Goal: Information Seeking & Learning: Compare options

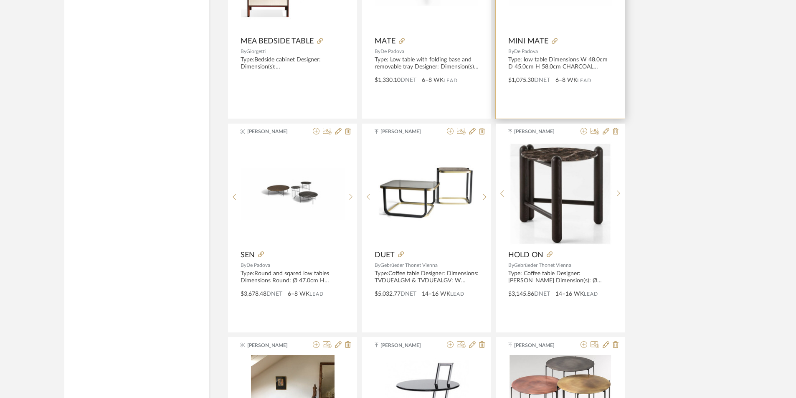
scroll to position [8412, 0]
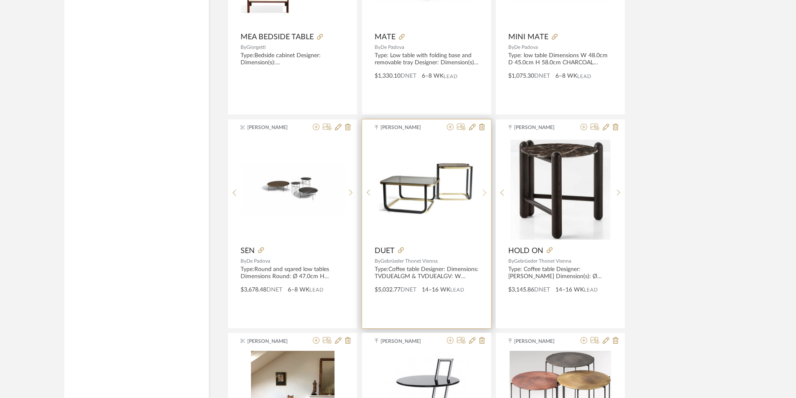
click at [488, 194] on sr-next-btn at bounding box center [484, 192] width 13 height 7
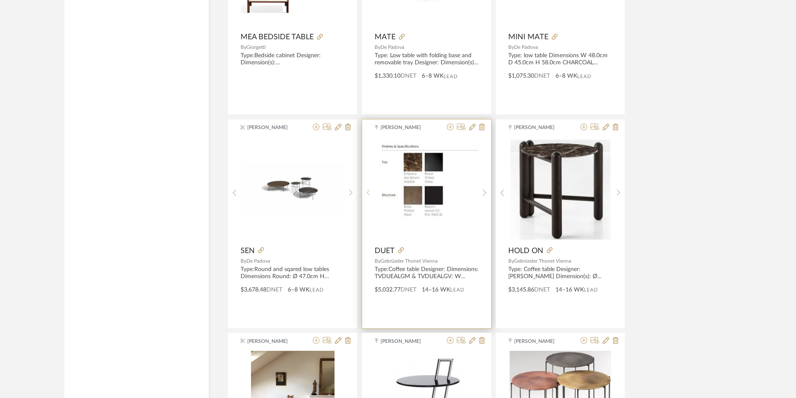
click at [369, 193] on icon at bounding box center [369, 192] width 4 height 7
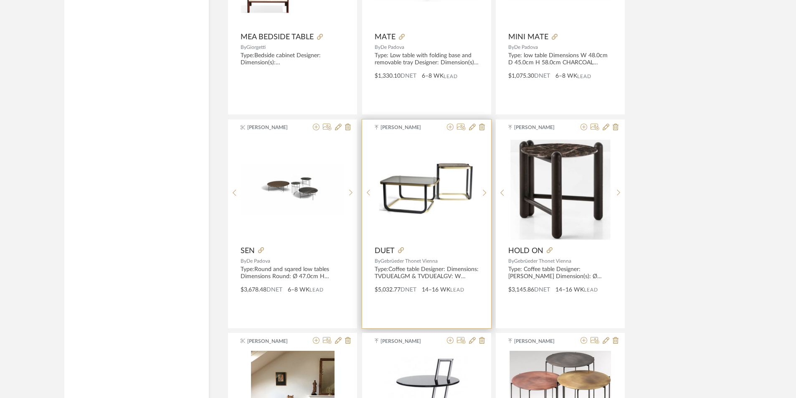
click at [416, 206] on img "0" at bounding box center [427, 189] width 104 height 77
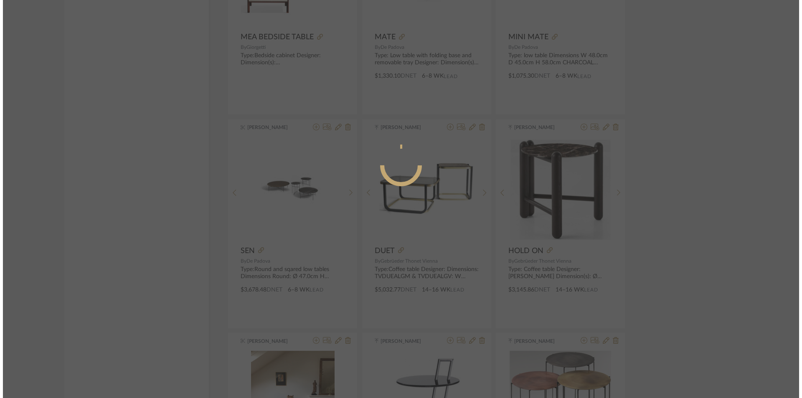
scroll to position [0, 0]
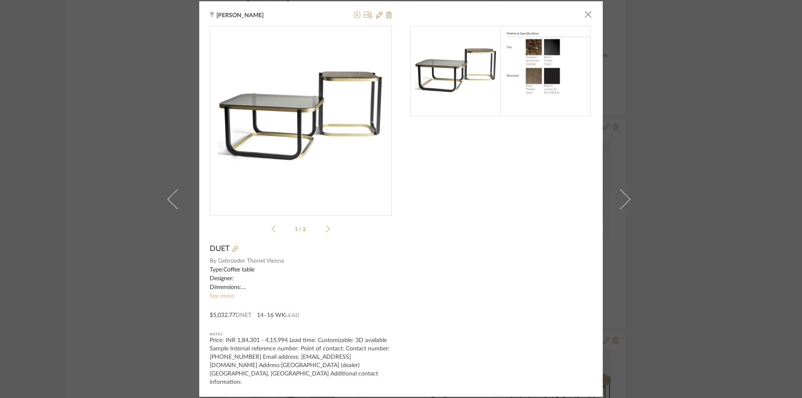
click at [213, 299] on link "See more" at bounding box center [222, 296] width 24 height 6
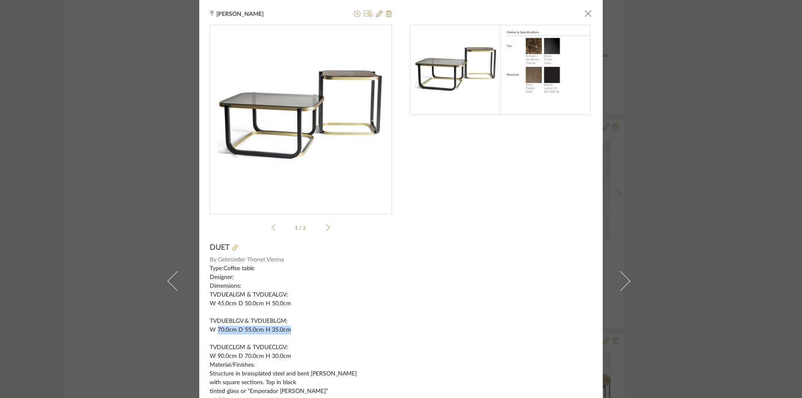
drag, startPoint x: 215, startPoint y: 330, endPoint x: 289, endPoint y: 333, distance: 74.0
click at [289, 333] on div "Type:Coffee table Designer: Dimensions: TVDUEALGM & TVDUEALGV: W 45.0cm D 50.0c…" at bounding box center [301, 360] width 182 height 193
click at [326, 224] on icon at bounding box center [328, 228] width 4 height 8
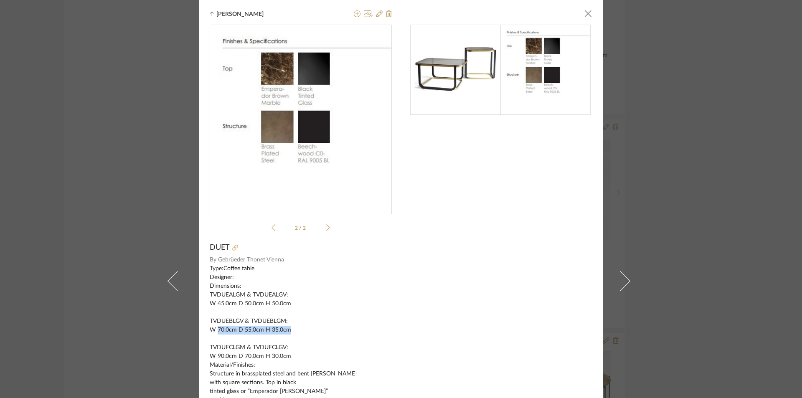
click at [233, 248] on icon at bounding box center [235, 248] width 6 height 6
click at [662, 254] on div "[PERSON_NAME] × 2 / 2 DUET By Gebrüeder Thonet Vienna Type:Coffee table Designe…" at bounding box center [401, 199] width 802 height 398
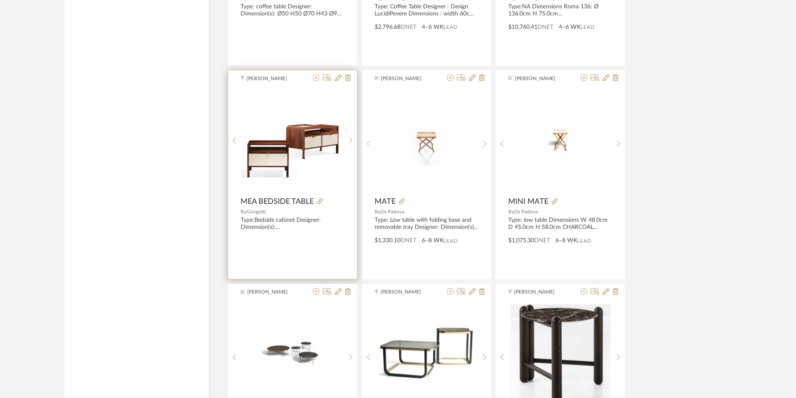
scroll to position [8370, 0]
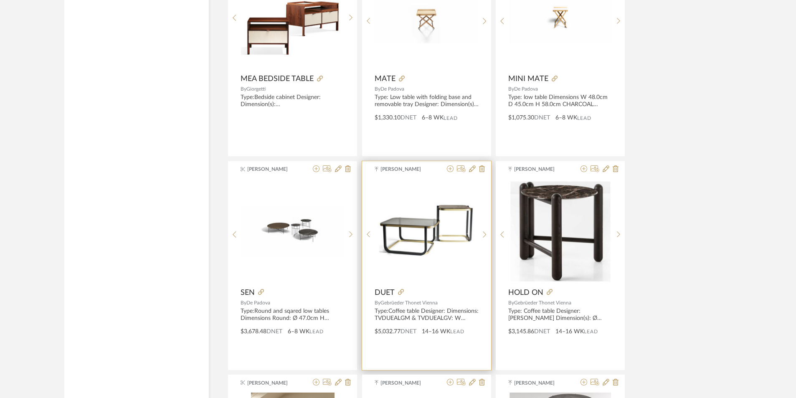
drag, startPoint x: 375, startPoint y: 291, endPoint x: 442, endPoint y: 305, distance: 68.7
click at [442, 305] on div "[PERSON_NAME] DUET By Gebrüeder Thonet Vienna Type:Coffee table Designer: Dimen…" at bounding box center [426, 265] width 129 height 209
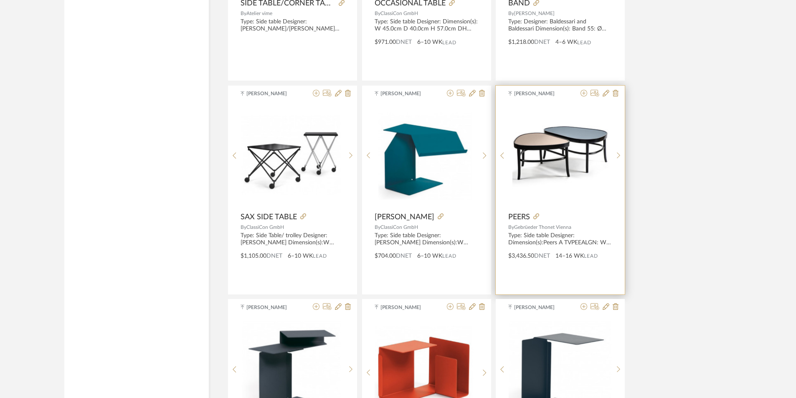
scroll to position [8871, 0]
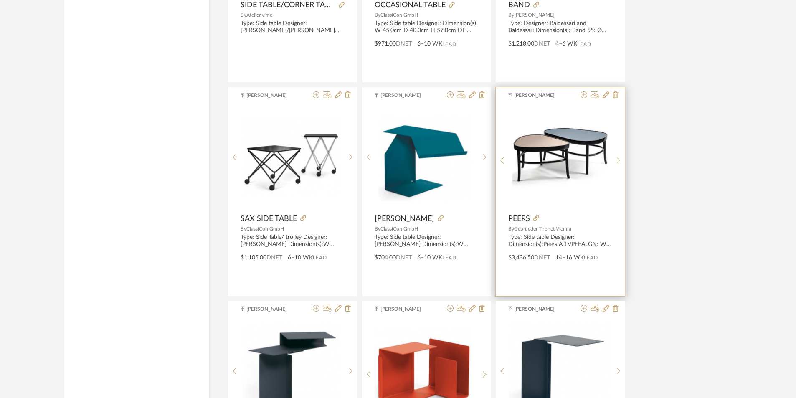
click at [619, 156] on div at bounding box center [618, 160] width 13 height 111
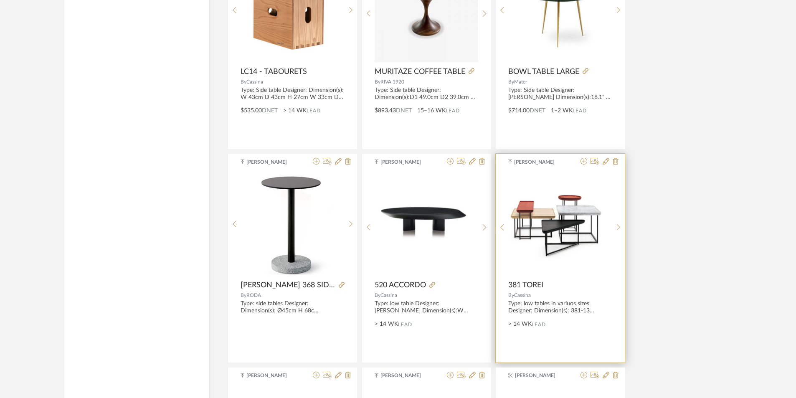
scroll to position [9874, 0]
drag, startPoint x: 505, startPoint y: 285, endPoint x: 539, endPoint y: 292, distance: 34.6
click at [539, 292] on div "[PERSON_NAME] 381_Torei.pdf 381_Torei.pdf 381 TOREI By Cassina Type: low tables…" at bounding box center [560, 257] width 129 height 209
copy div "381 TOREI By [PERSON_NAME]"
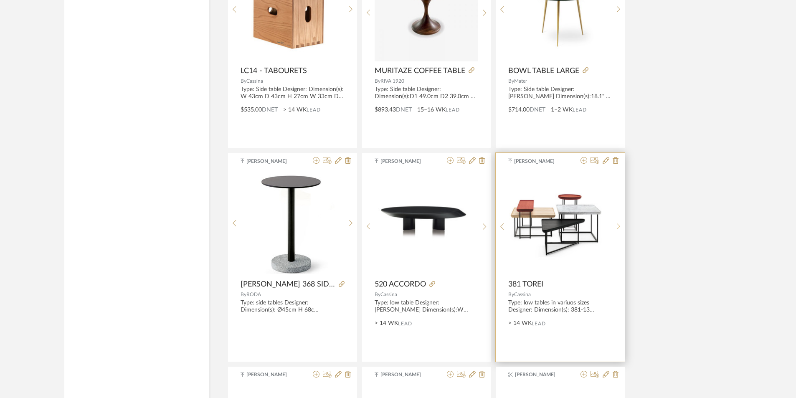
click at [614, 228] on sr-next-btn at bounding box center [618, 226] width 13 height 7
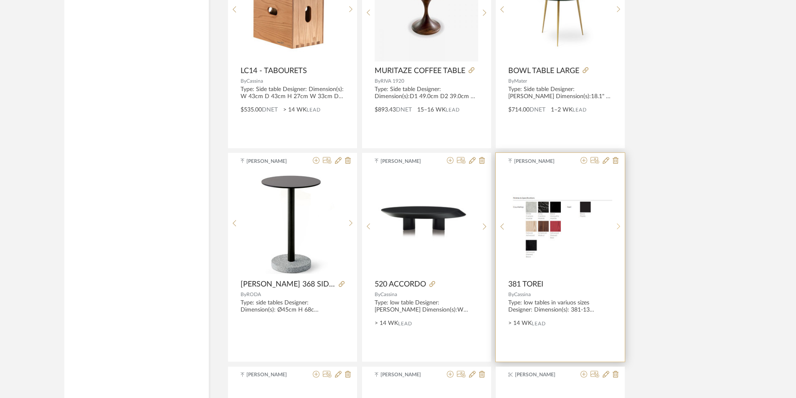
click at [614, 228] on sr-next-btn at bounding box center [618, 226] width 13 height 7
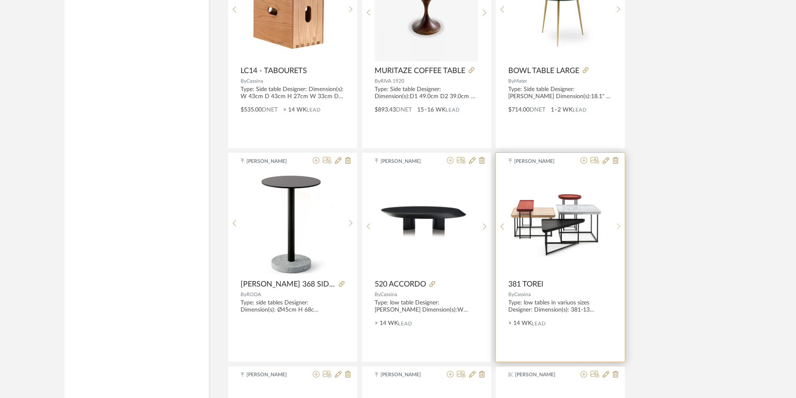
click at [614, 228] on sr-next-btn at bounding box center [618, 226] width 13 height 7
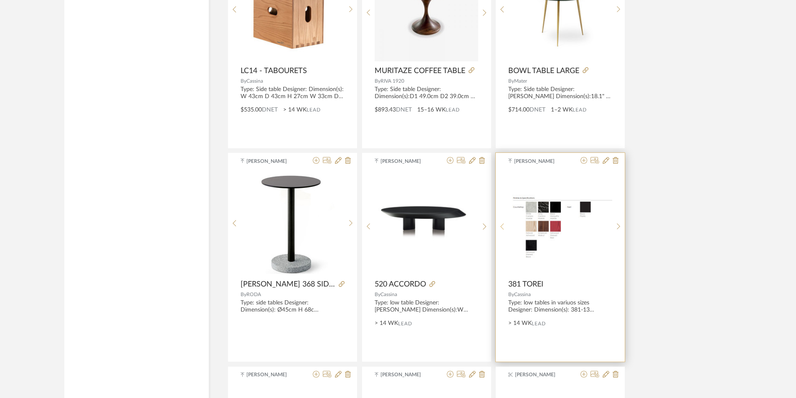
click at [504, 223] on sr-prev-btn at bounding box center [502, 226] width 13 height 7
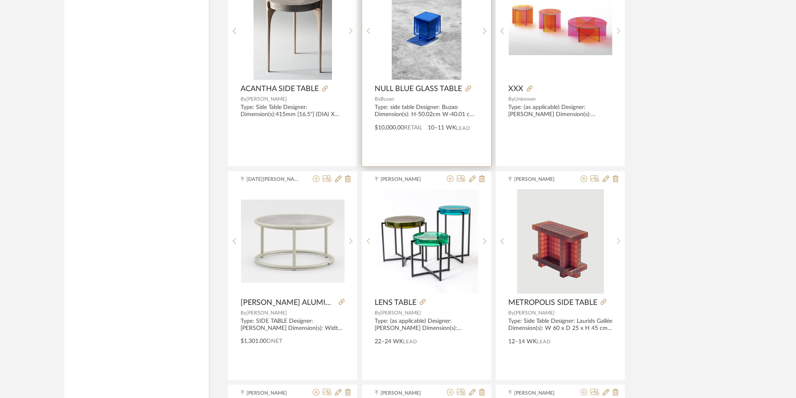
scroll to position [6699, 0]
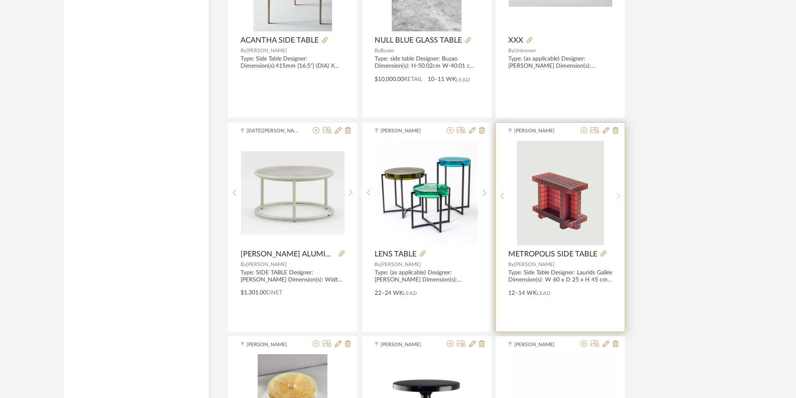
click at [622, 196] on div at bounding box center [618, 196] width 13 height 111
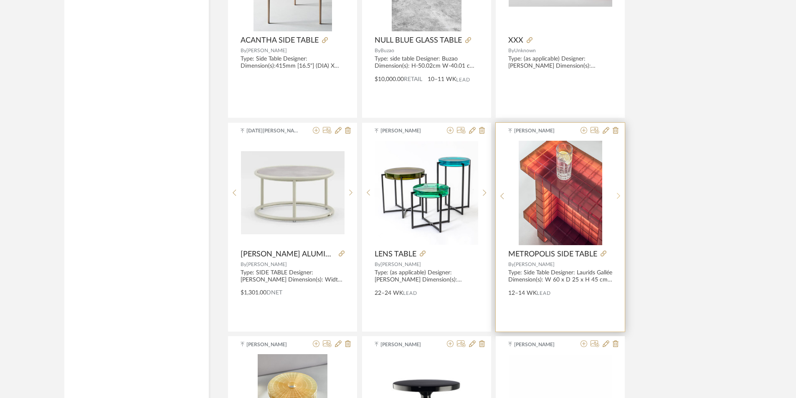
click at [622, 196] on sr-next-btn at bounding box center [618, 196] width 13 height 7
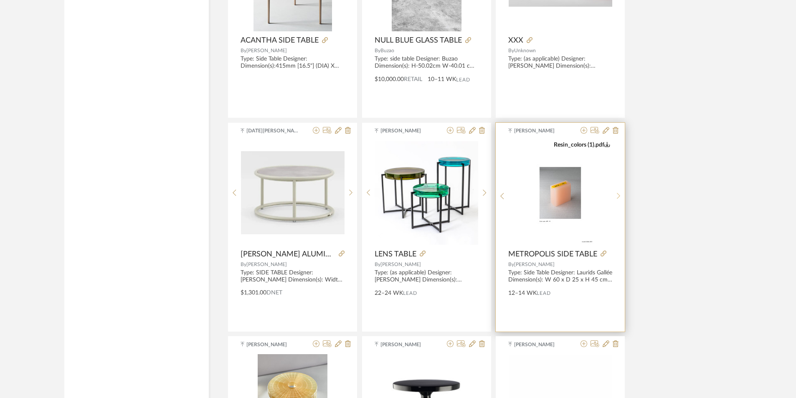
click at [622, 196] on sr-next-btn at bounding box center [618, 196] width 13 height 7
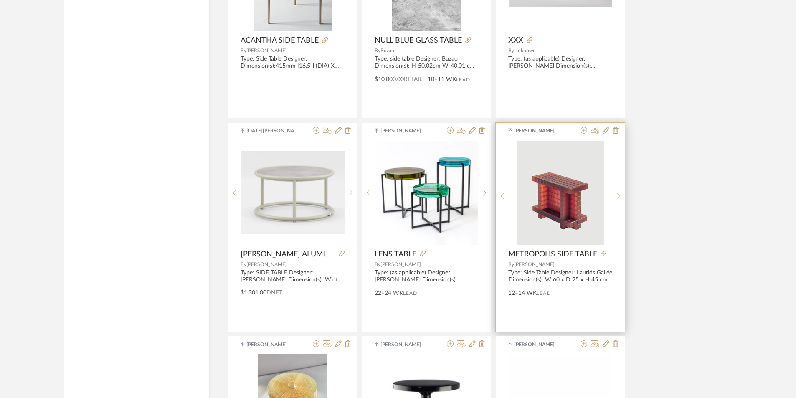
click at [622, 196] on sr-next-btn at bounding box center [618, 196] width 13 height 7
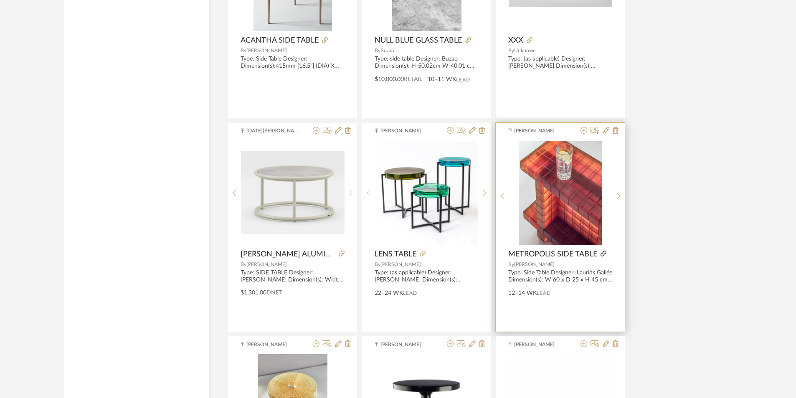
click at [603, 254] on icon at bounding box center [604, 254] width 6 height 6
drag, startPoint x: 502, startPoint y: 252, endPoint x: 550, endPoint y: 266, distance: 50.3
click at [550, 266] on div "[PERSON_NAME] Resin_colors (1).pdf Resin_colors (1).pdf METROPOLIS SIDE TABLE B…" at bounding box center [560, 227] width 129 height 209
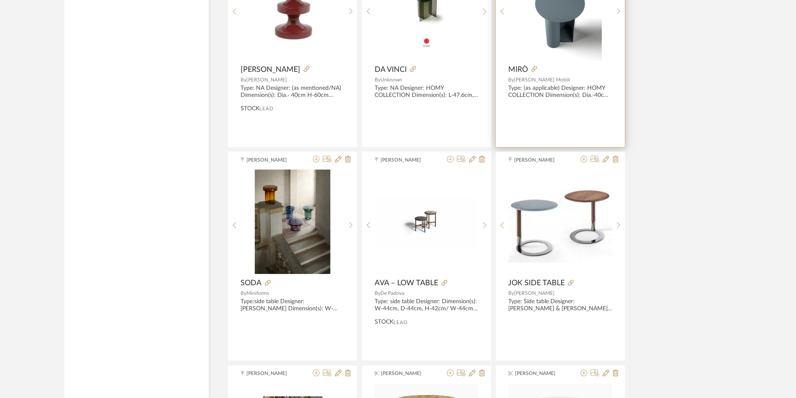
scroll to position [7367, 0]
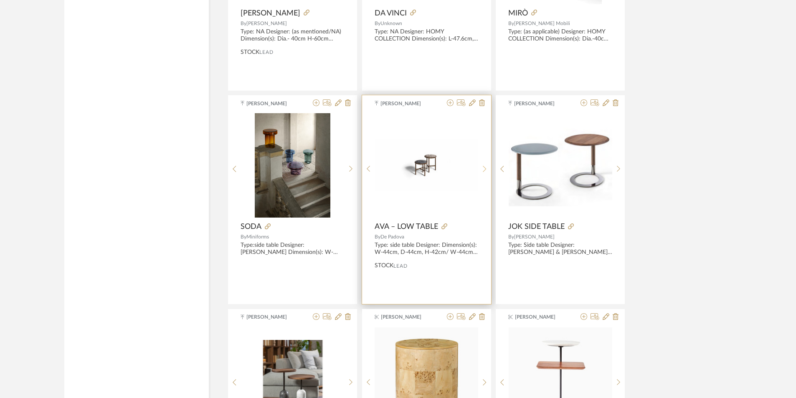
click at [483, 170] on icon at bounding box center [485, 168] width 4 height 7
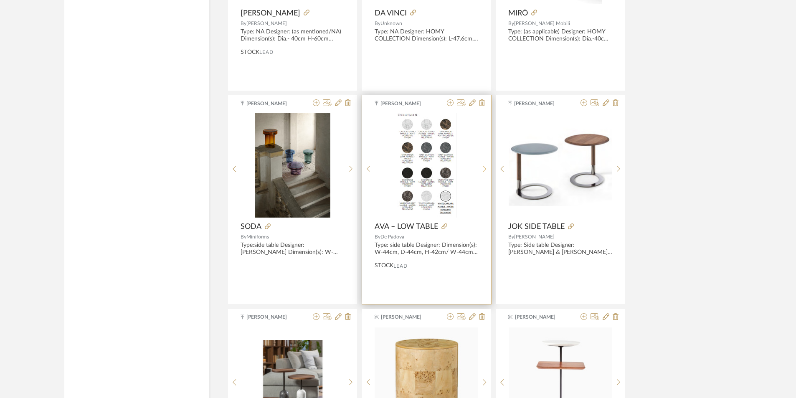
click at [483, 170] on icon at bounding box center [485, 168] width 4 height 7
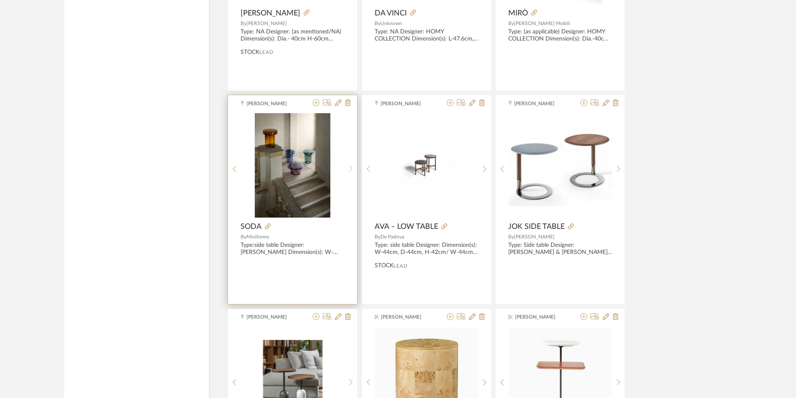
click at [352, 173] on div at bounding box center [351, 168] width 13 height 111
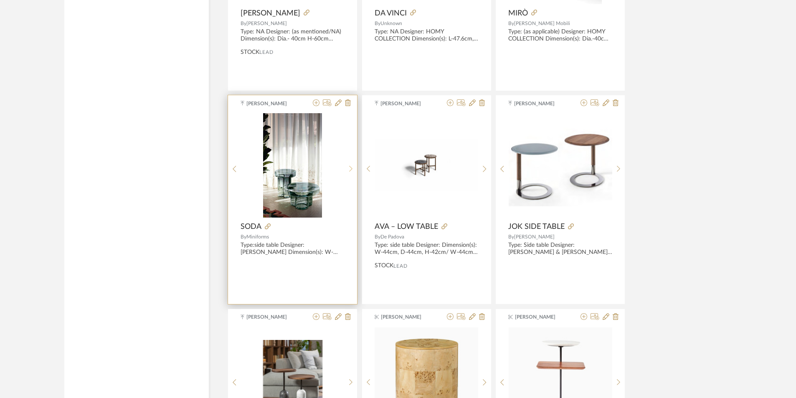
click at [352, 173] on div at bounding box center [351, 168] width 13 height 111
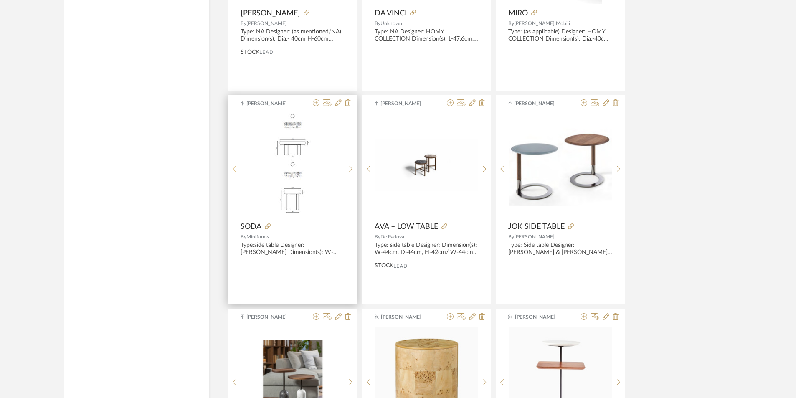
click at [235, 165] on div at bounding box center [234, 168] width 13 height 111
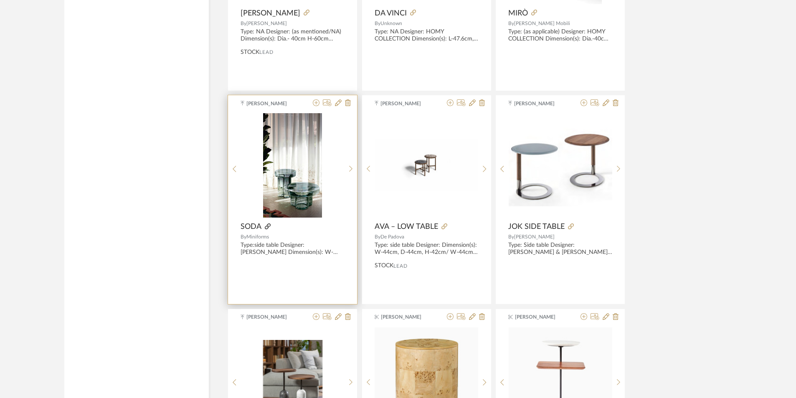
click at [269, 224] on icon at bounding box center [268, 227] width 6 height 6
click at [269, 239] on div "[PERSON_NAME] SODA By Miniforms Type:side table Designer: [PERSON_NAME] Dimensi…" at bounding box center [292, 199] width 129 height 209
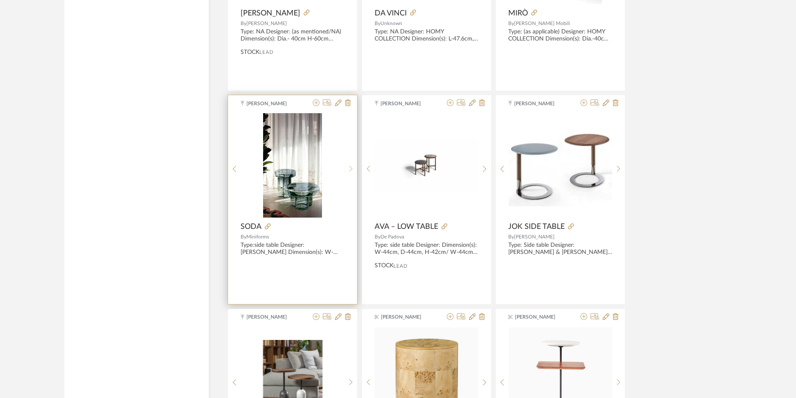
click at [352, 168] on icon at bounding box center [350, 169] width 3 height 6
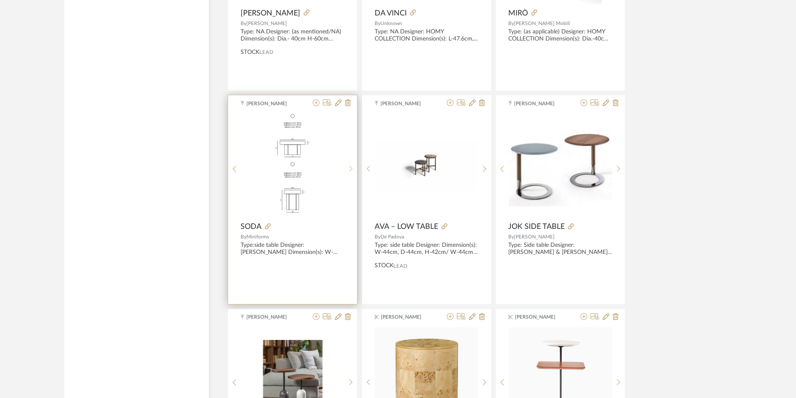
click at [352, 168] on icon at bounding box center [350, 169] width 3 height 6
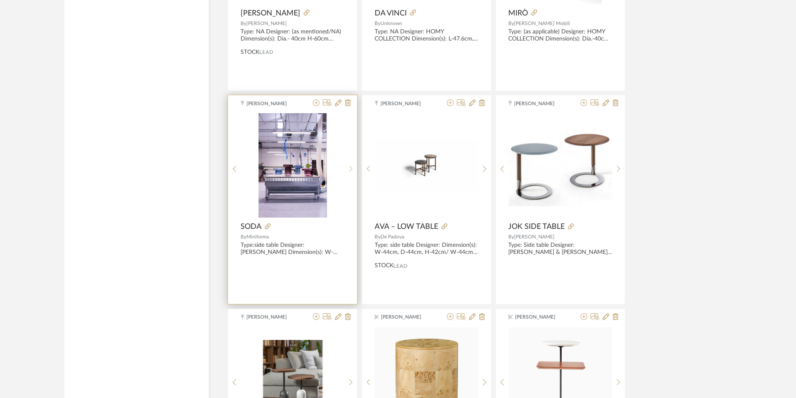
click at [352, 168] on icon at bounding box center [351, 168] width 4 height 7
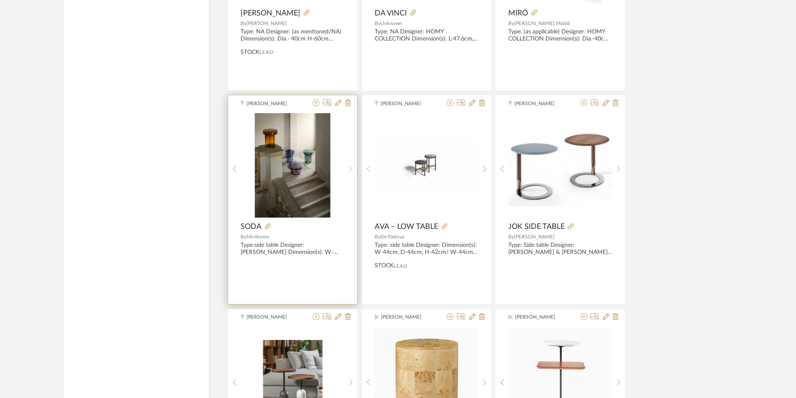
click at [352, 168] on icon at bounding box center [351, 168] width 4 height 7
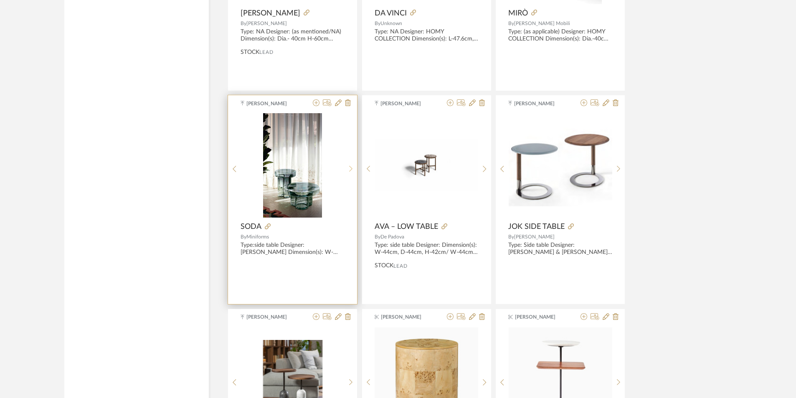
click at [352, 168] on icon at bounding box center [351, 168] width 4 height 7
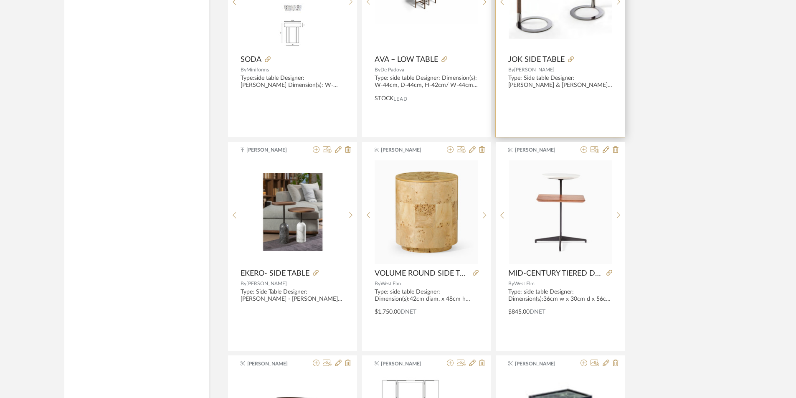
scroll to position [7743, 0]
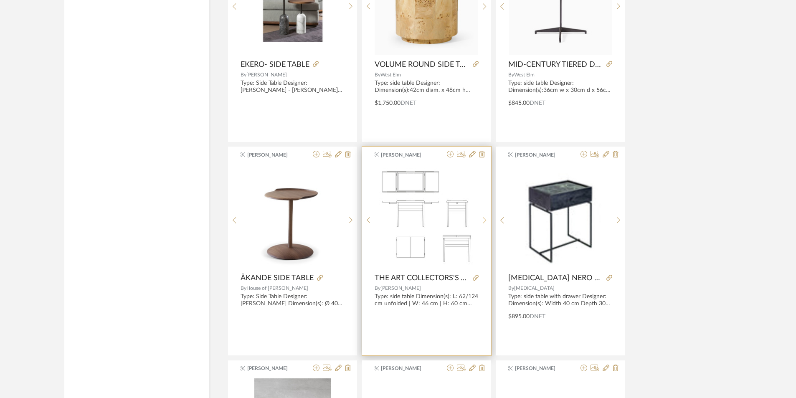
click at [487, 219] on sr-next-btn at bounding box center [484, 220] width 13 height 7
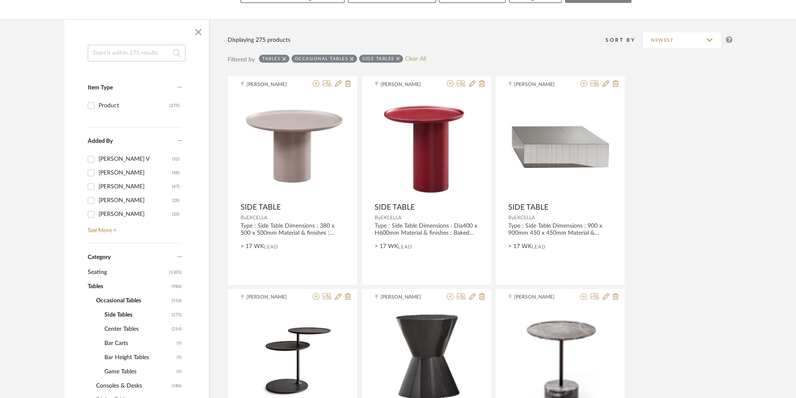
scroll to position [209, 0]
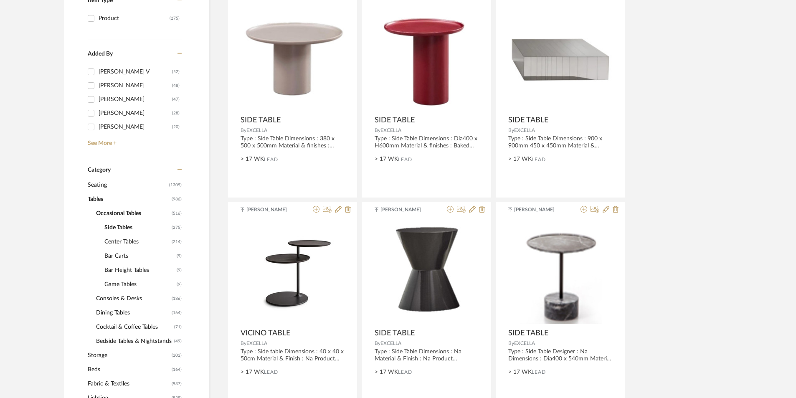
click at [111, 302] on span "Consoles & Desks" at bounding box center [133, 299] width 74 height 14
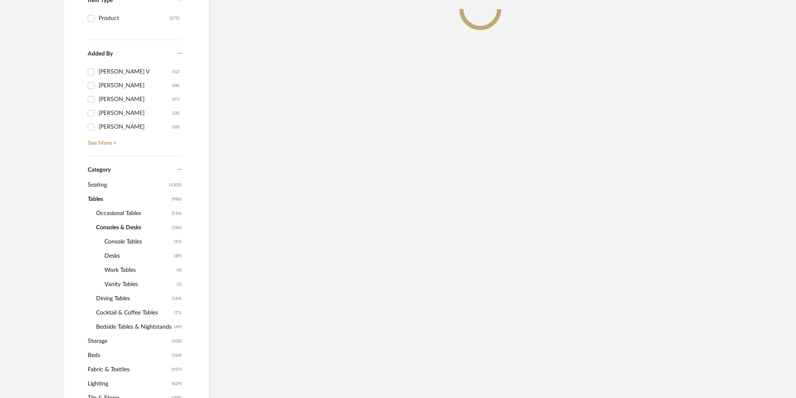
click at [114, 245] on span "Console Tables" at bounding box center [138, 242] width 68 height 14
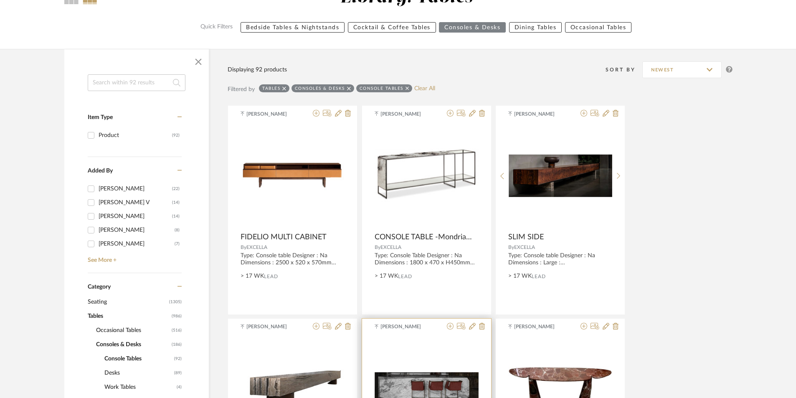
scroll to position [84, 0]
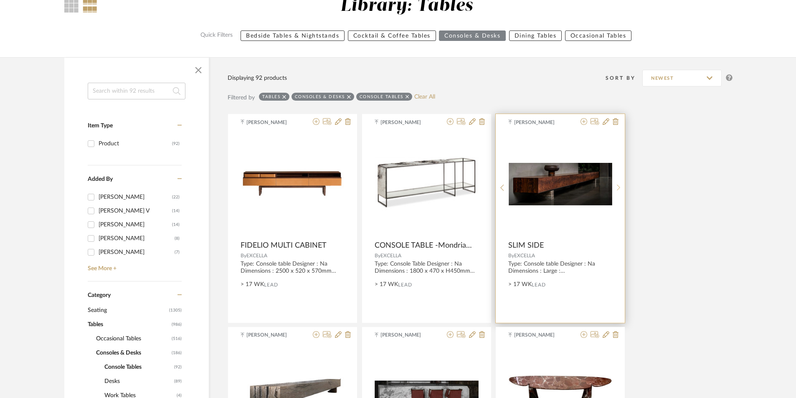
click at [619, 196] on div at bounding box center [618, 187] width 13 height 111
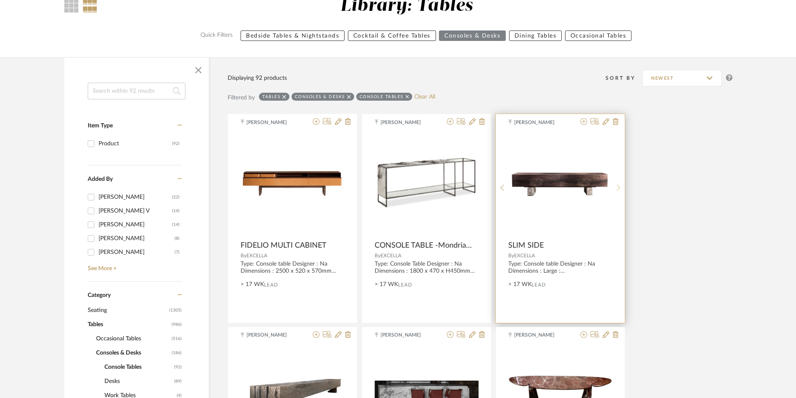
click at [619, 196] on div at bounding box center [618, 187] width 13 height 111
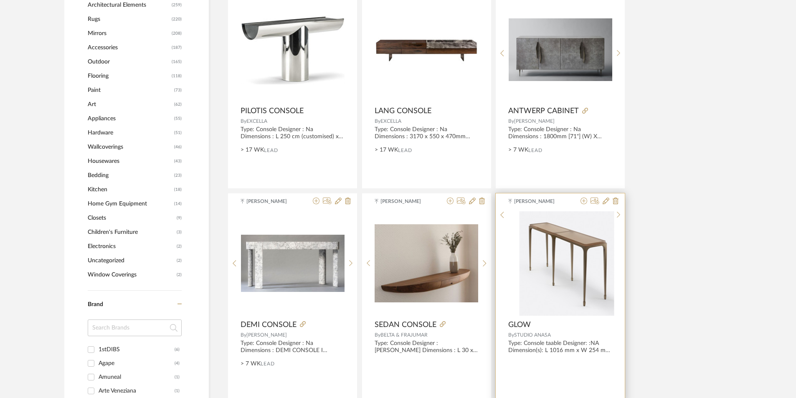
scroll to position [752, 0]
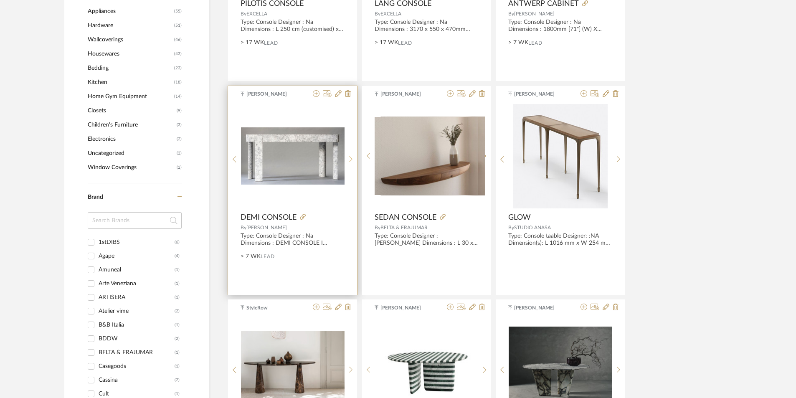
click at [349, 156] on icon at bounding box center [351, 159] width 4 height 7
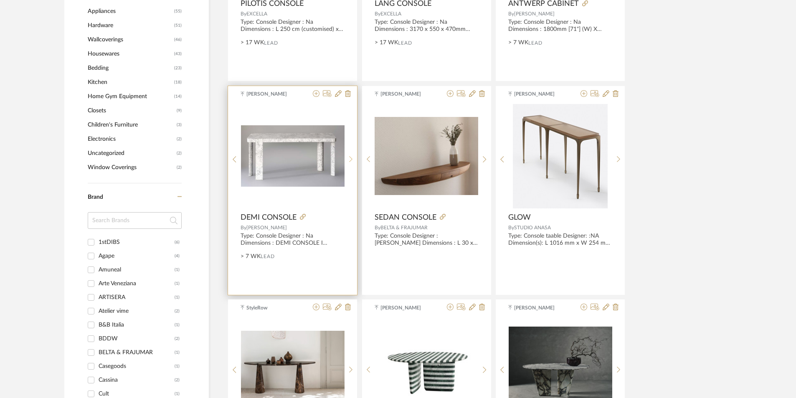
click at [349, 154] on div at bounding box center [351, 159] width 13 height 111
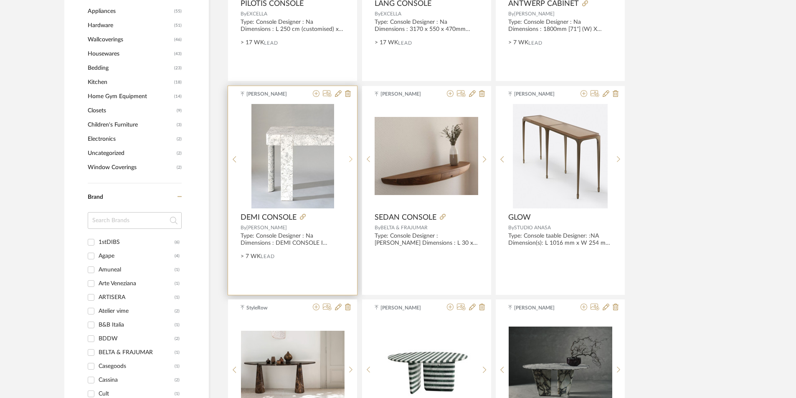
click at [349, 154] on div at bounding box center [351, 159] width 13 height 111
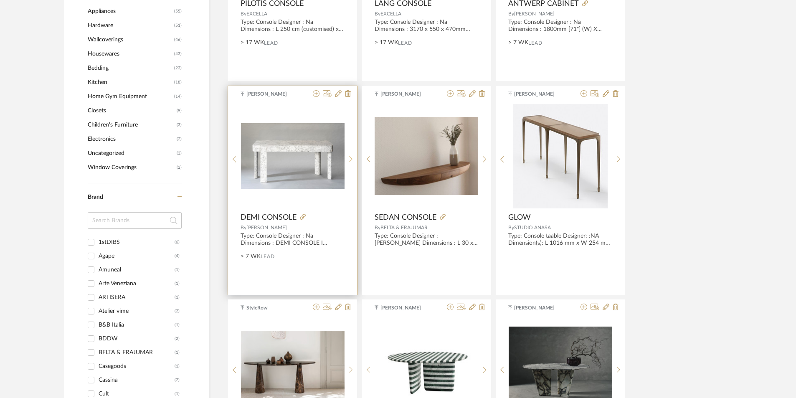
click at [349, 154] on div at bounding box center [351, 159] width 13 height 111
click at [305, 215] on icon at bounding box center [303, 217] width 6 height 6
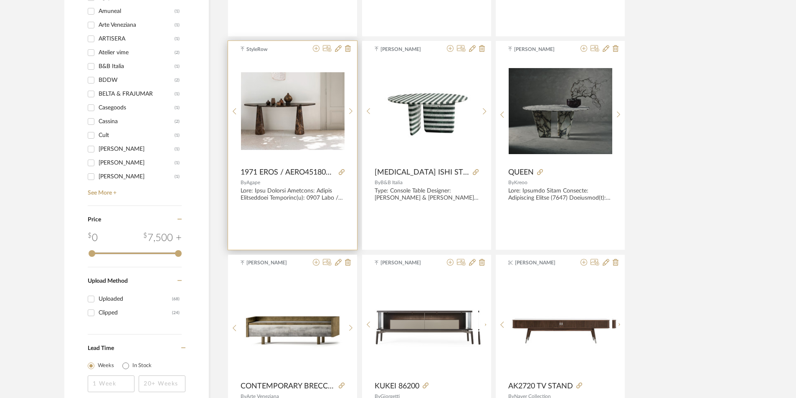
scroll to position [1003, 0]
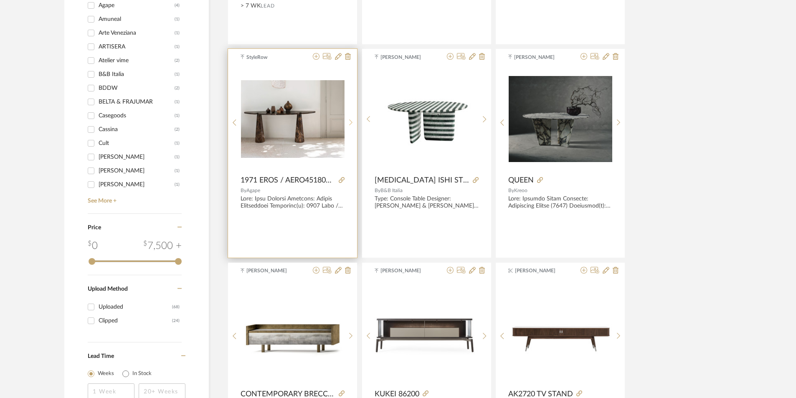
click at [348, 125] on sr-next-btn at bounding box center [351, 122] width 13 height 7
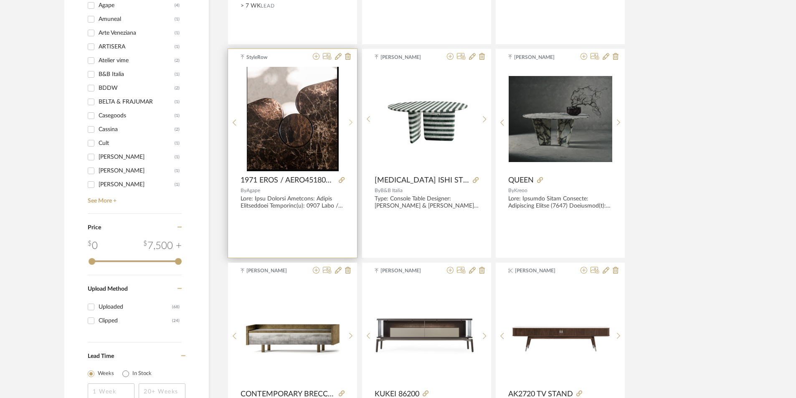
click at [348, 125] on sr-next-btn at bounding box center [351, 122] width 13 height 7
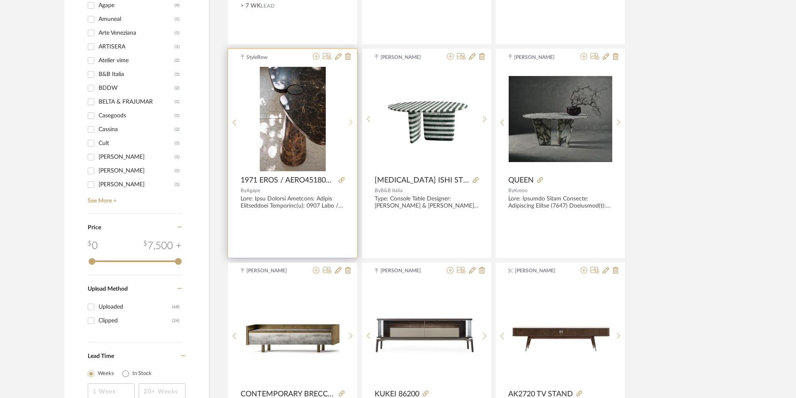
click at [348, 125] on sr-next-btn at bounding box center [351, 122] width 13 height 7
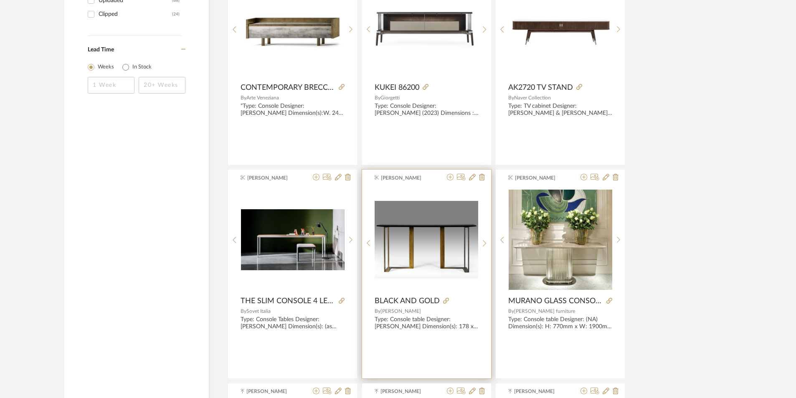
scroll to position [1379, 0]
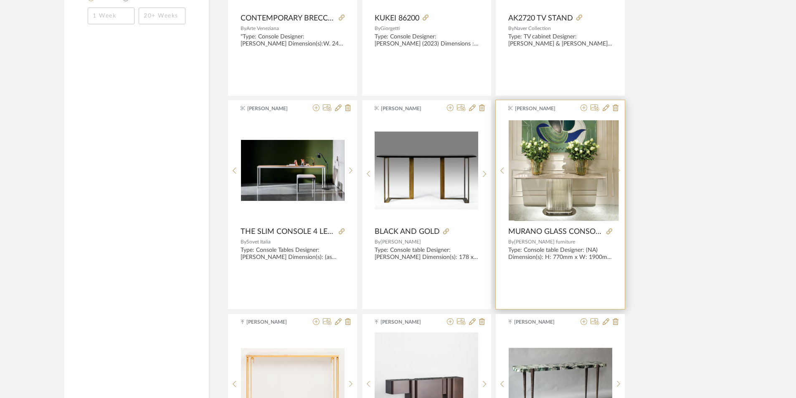
click at [615, 170] on sr-next-btn at bounding box center [618, 170] width 13 height 7
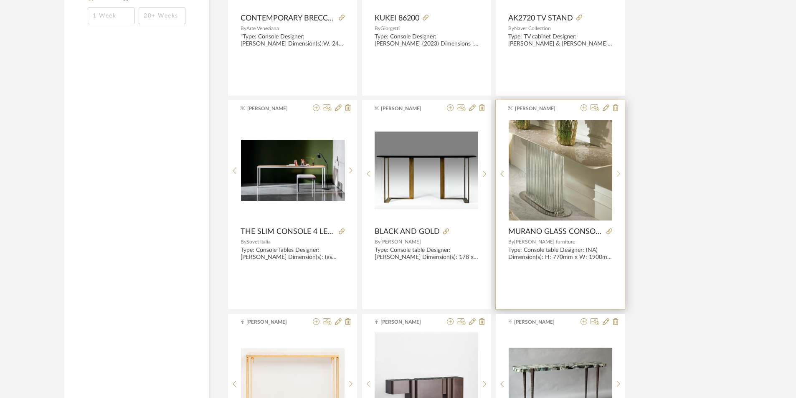
click at [618, 170] on icon at bounding box center [619, 173] width 4 height 7
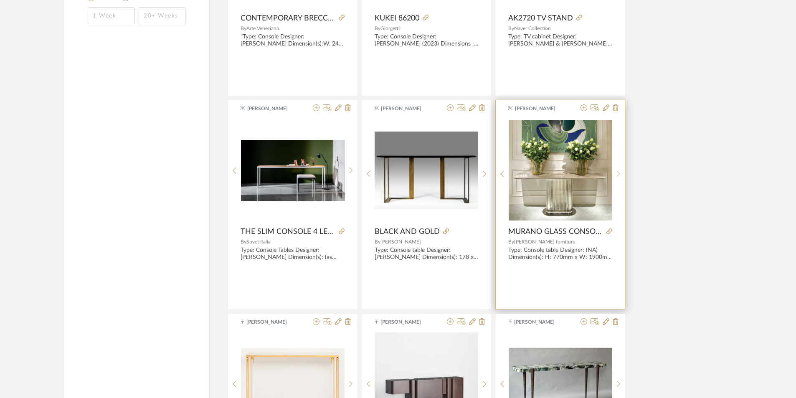
click at [618, 170] on icon at bounding box center [619, 173] width 4 height 7
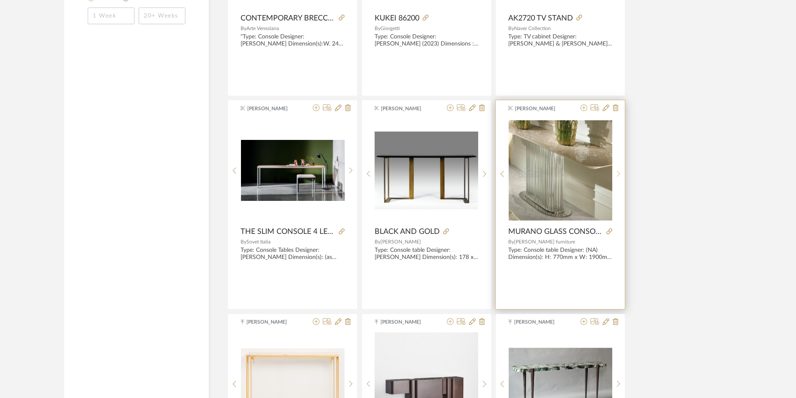
click at [618, 171] on icon at bounding box center [619, 173] width 4 height 7
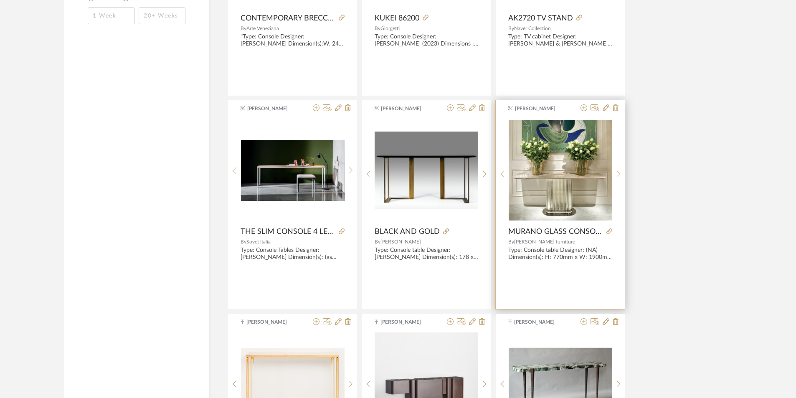
click at [618, 172] on icon at bounding box center [618, 174] width 3 height 6
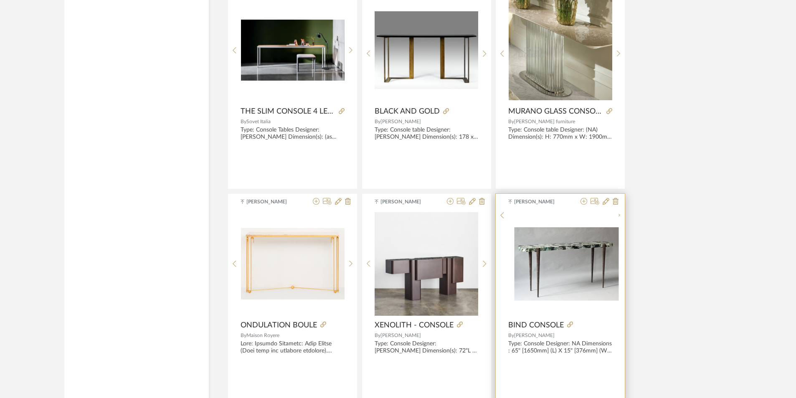
scroll to position [1504, 0]
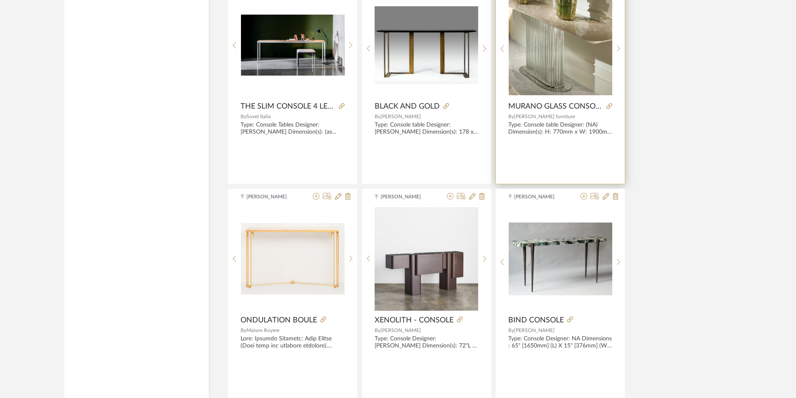
drag, startPoint x: 506, startPoint y: 105, endPoint x: 575, endPoint y: 118, distance: 70.1
click at [575, 118] on div "[PERSON_NAME] GLASS CONSOLE TABLE By [PERSON_NAME] furniture Type: Console tabl…" at bounding box center [560, 79] width 129 height 209
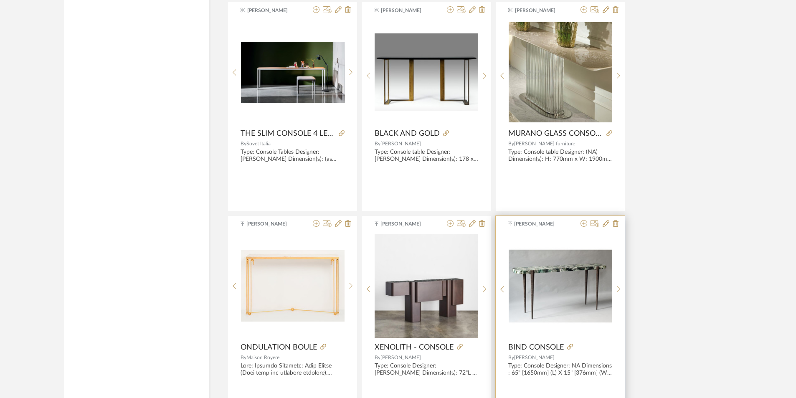
scroll to position [1462, 0]
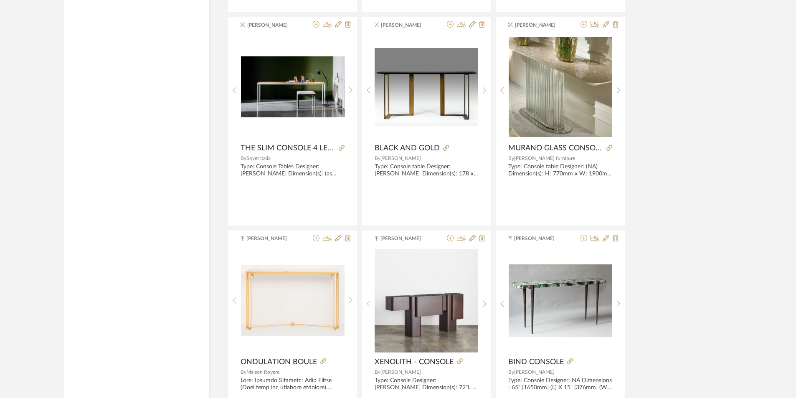
click at [687, 226] on div "[PERSON_NAME] FIDELIO MULTI CABINET By EXCELLA Type: Console table Designer : N…" at bounding box center [480, 15] width 505 height 2560
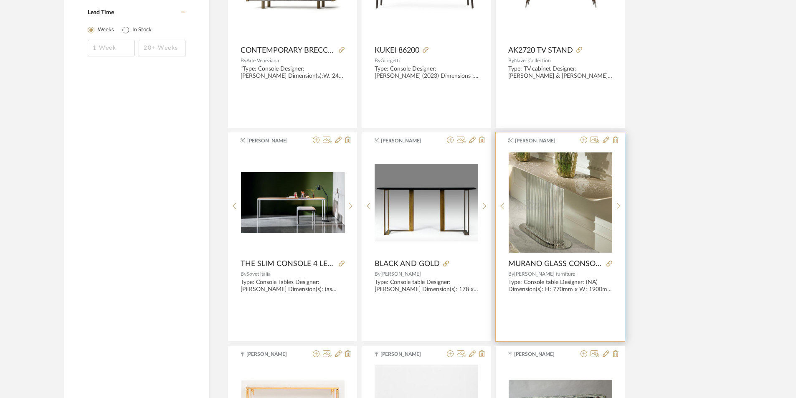
scroll to position [1337, 0]
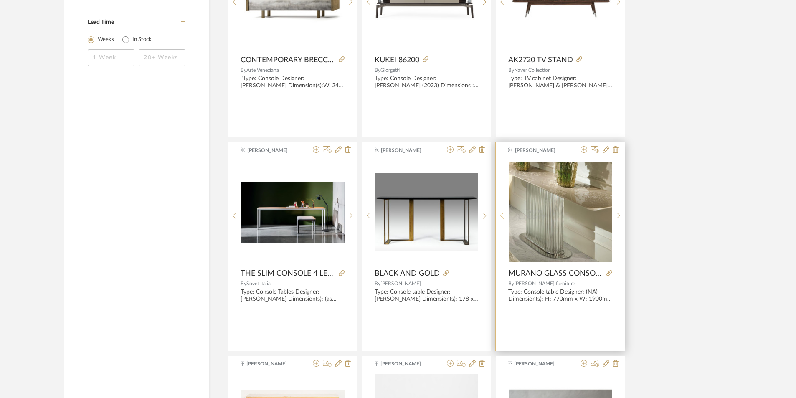
click at [502, 216] on icon at bounding box center [503, 215] width 4 height 7
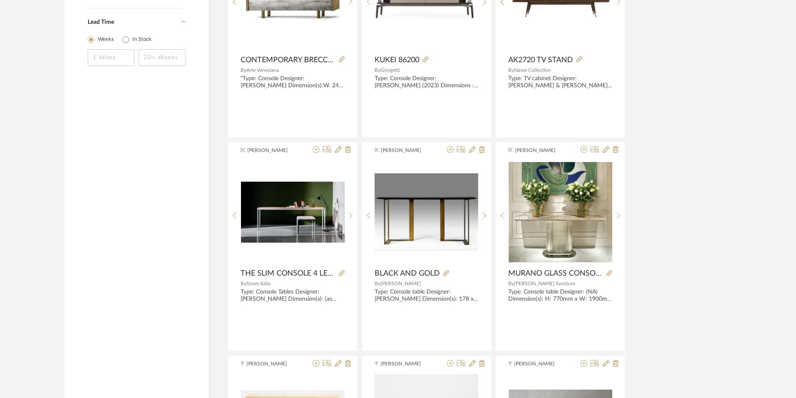
click at [663, 230] on div "[PERSON_NAME] FIDELIO MULTI CABINET By EXCELLA Type: Console table Designer : N…" at bounding box center [480, 140] width 505 height 2560
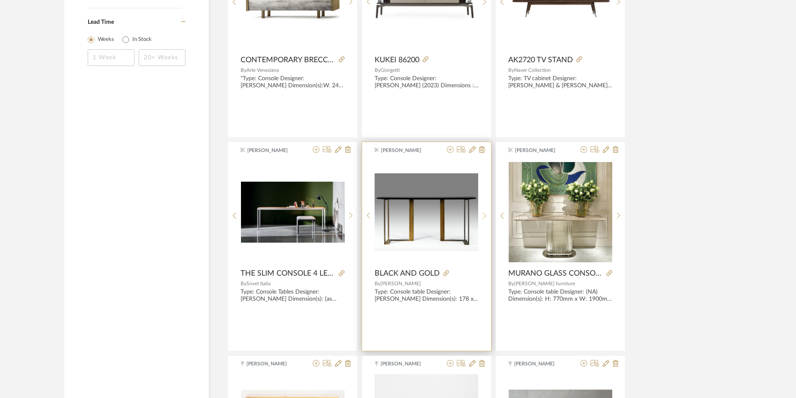
click at [484, 219] on icon at bounding box center [485, 215] width 4 height 7
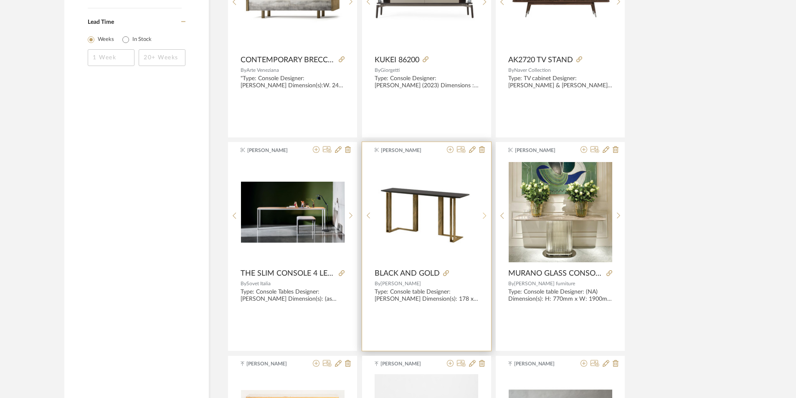
click at [484, 219] on icon at bounding box center [485, 215] width 4 height 7
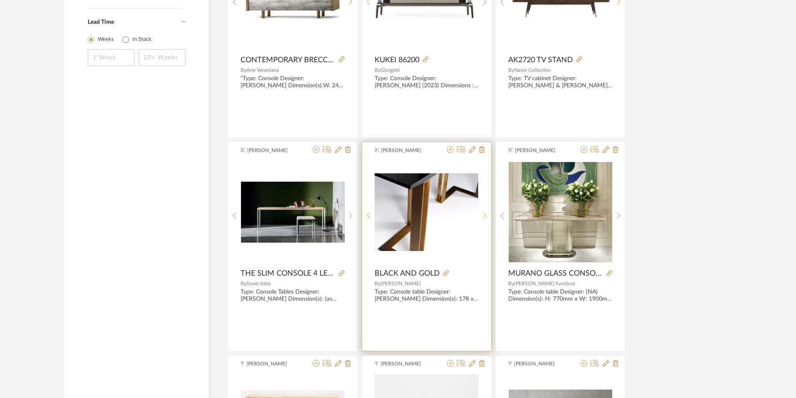
click at [484, 219] on icon at bounding box center [485, 215] width 4 height 7
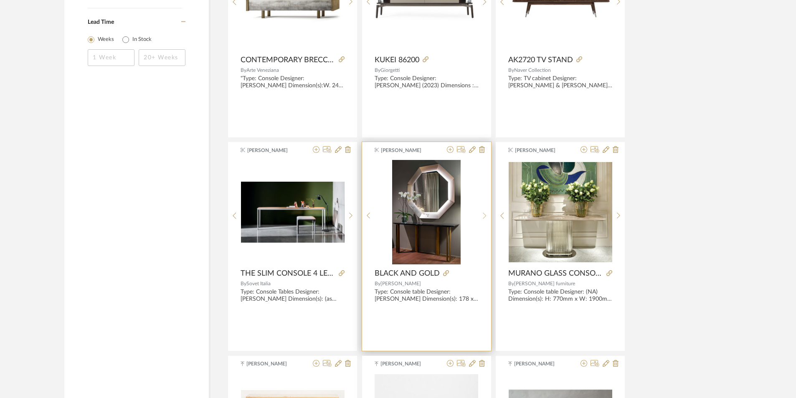
scroll to position [1462, 0]
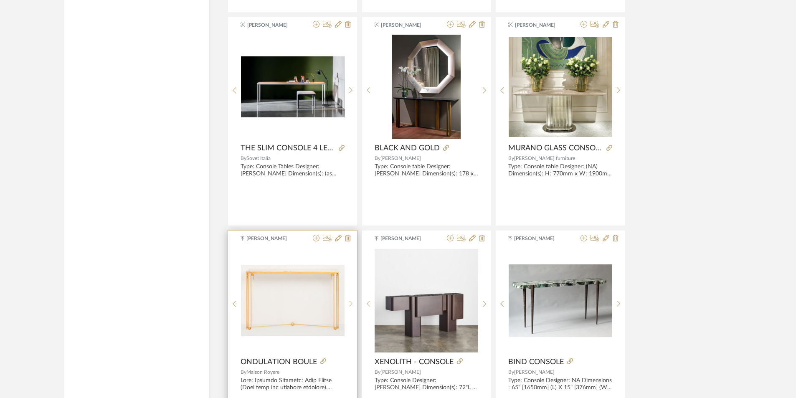
click at [347, 303] on sr-next-btn at bounding box center [351, 303] width 13 height 7
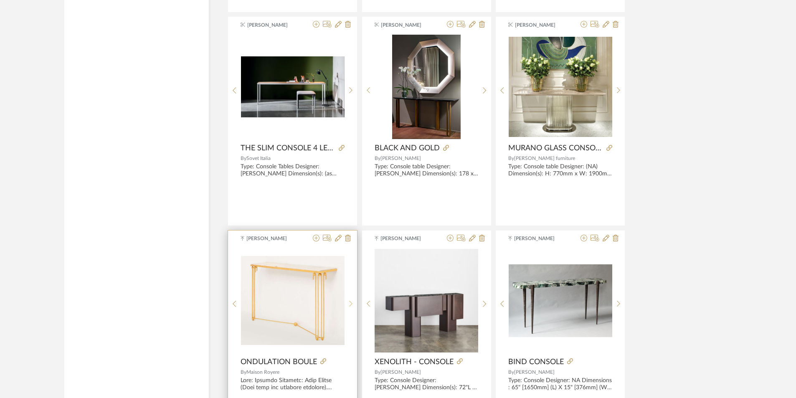
click at [347, 303] on sr-next-btn at bounding box center [351, 303] width 13 height 7
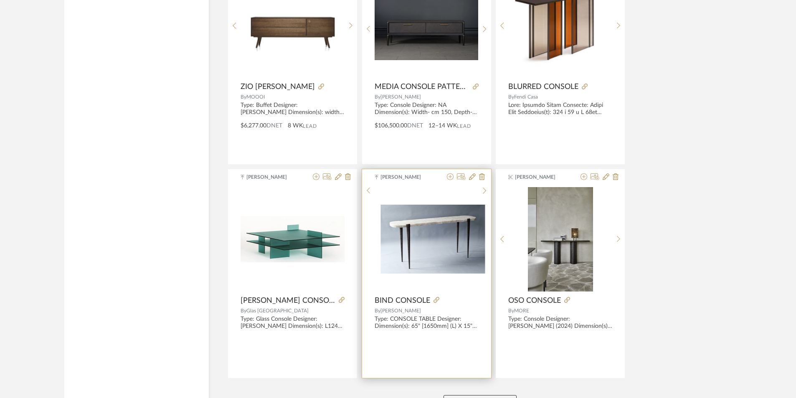
scroll to position [2298, 0]
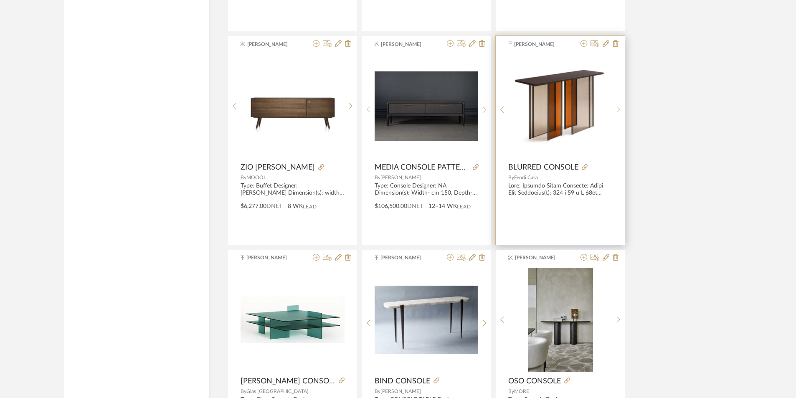
click at [620, 106] on icon at bounding box center [619, 109] width 4 height 7
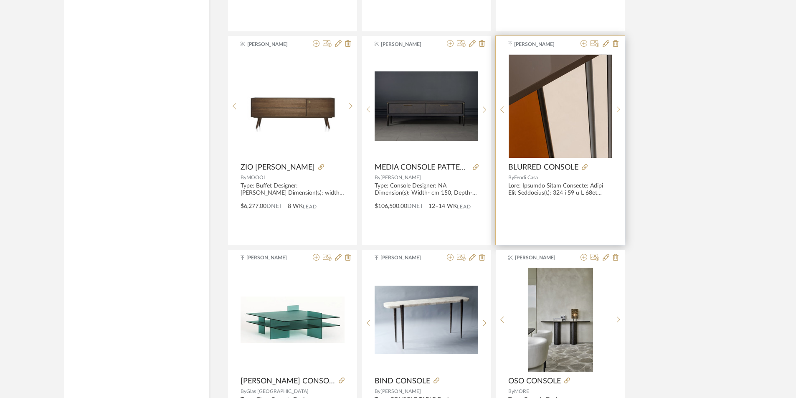
click at [620, 103] on div at bounding box center [618, 109] width 13 height 111
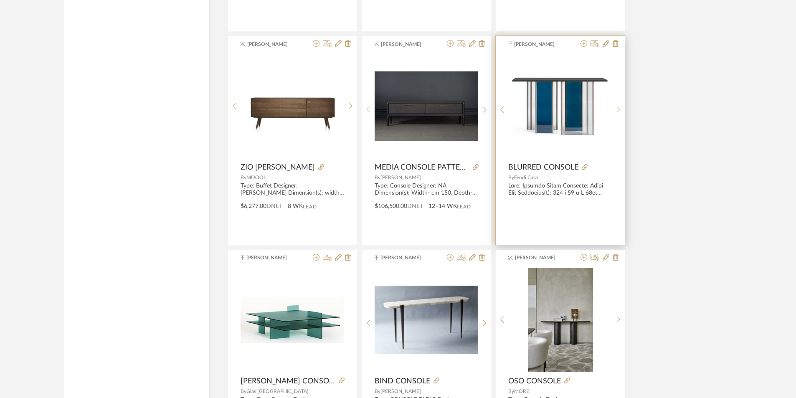
click at [620, 103] on div at bounding box center [618, 109] width 13 height 111
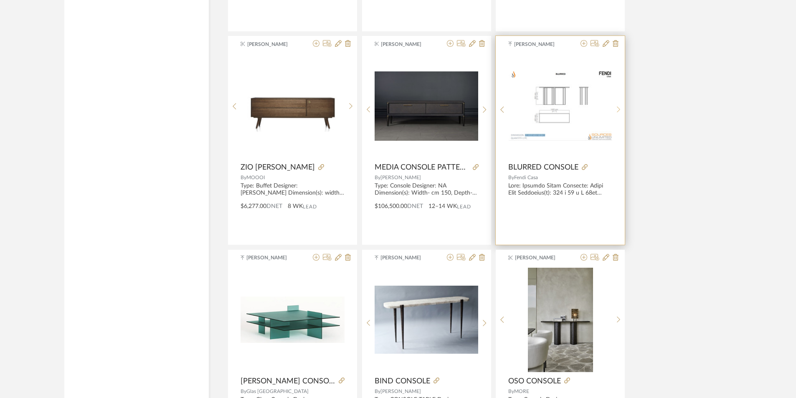
click at [620, 103] on div at bounding box center [618, 109] width 13 height 111
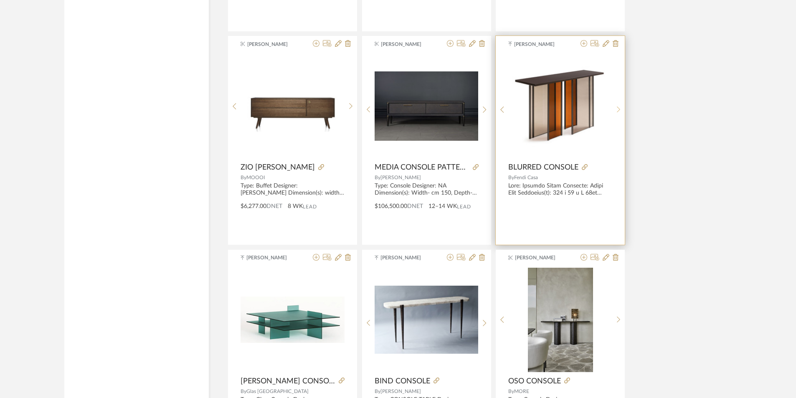
click at [620, 103] on div at bounding box center [618, 109] width 13 height 111
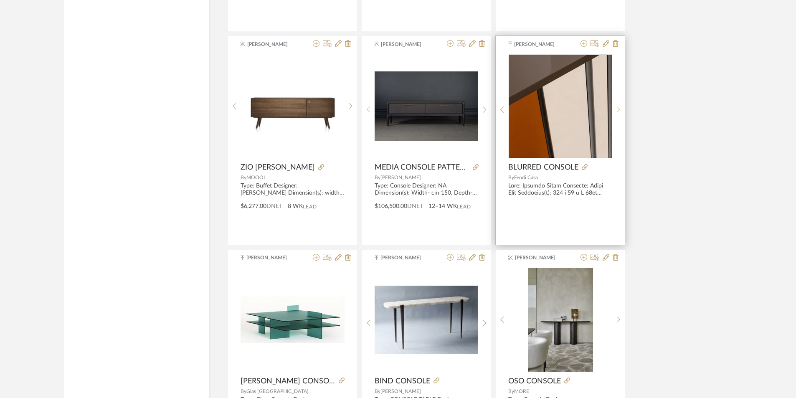
click at [620, 103] on div at bounding box center [618, 109] width 13 height 111
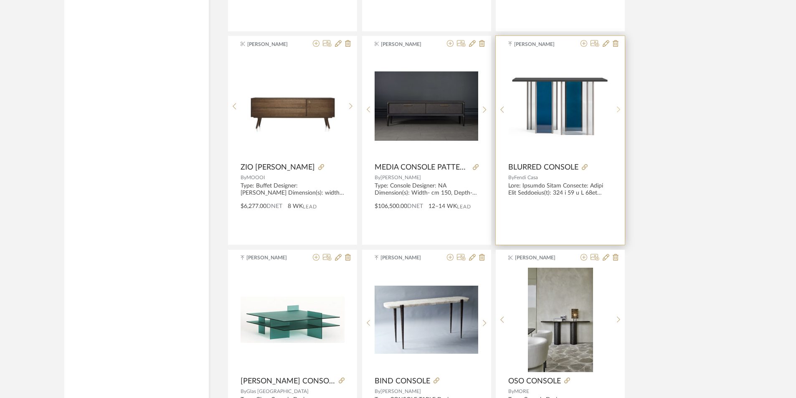
click at [614, 113] on div at bounding box center [618, 109] width 13 height 111
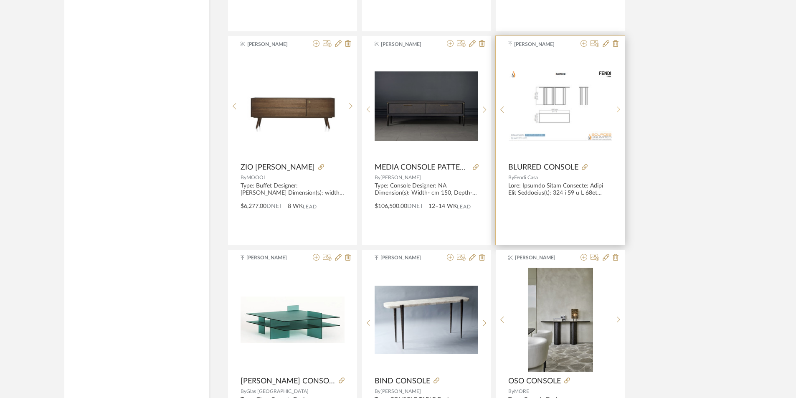
click at [614, 113] on div at bounding box center [618, 109] width 13 height 111
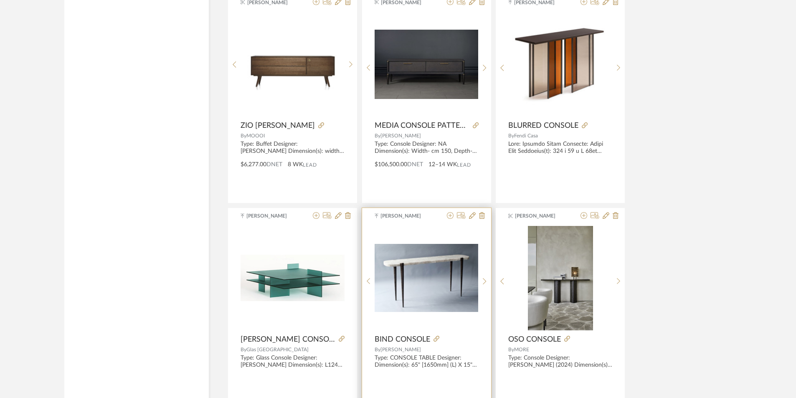
scroll to position [2447, 0]
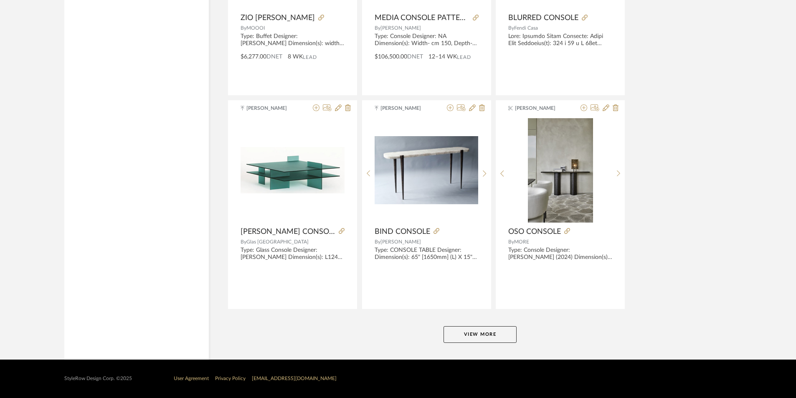
click at [465, 336] on button "View More" at bounding box center [480, 334] width 73 height 17
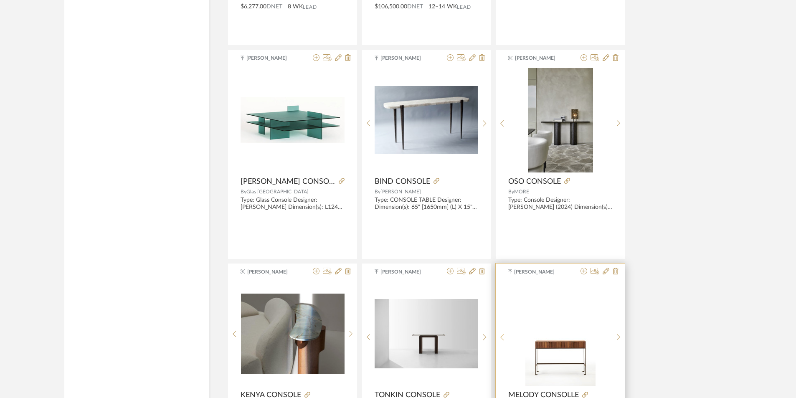
scroll to position [2665, 0]
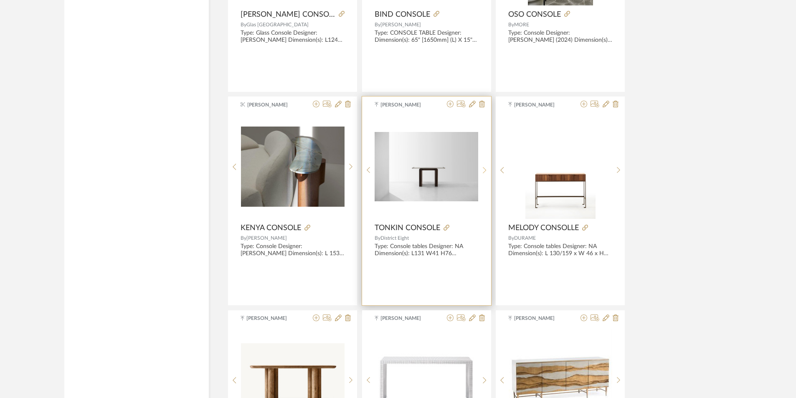
click at [485, 168] on icon at bounding box center [485, 170] width 4 height 7
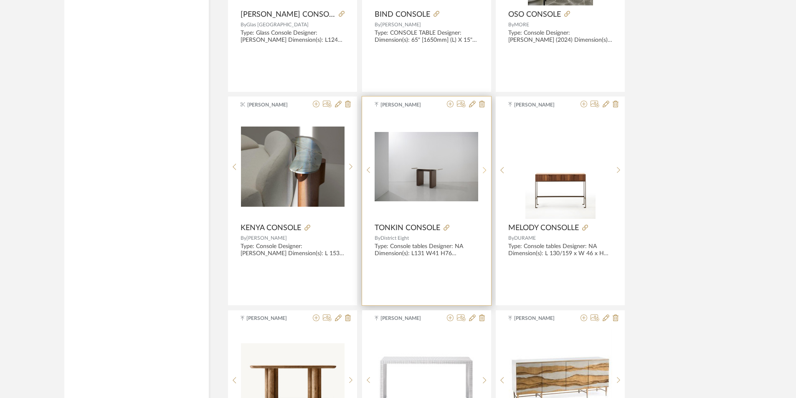
click at [485, 168] on icon at bounding box center [485, 170] width 4 height 7
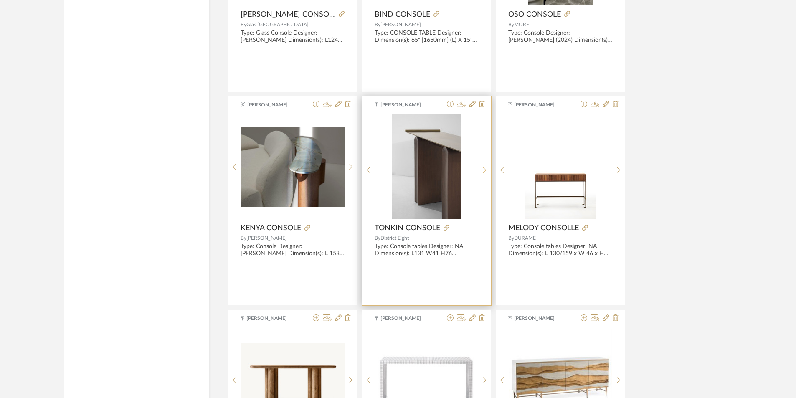
click at [481, 165] on div at bounding box center [484, 169] width 13 height 111
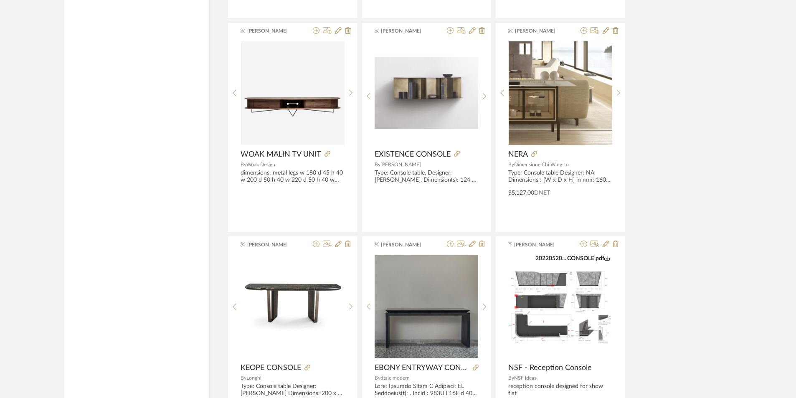
scroll to position [3793, 0]
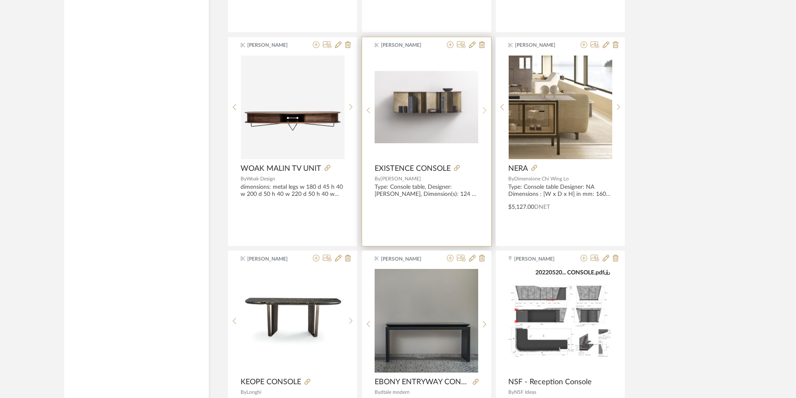
click at [485, 117] on div at bounding box center [484, 110] width 13 height 111
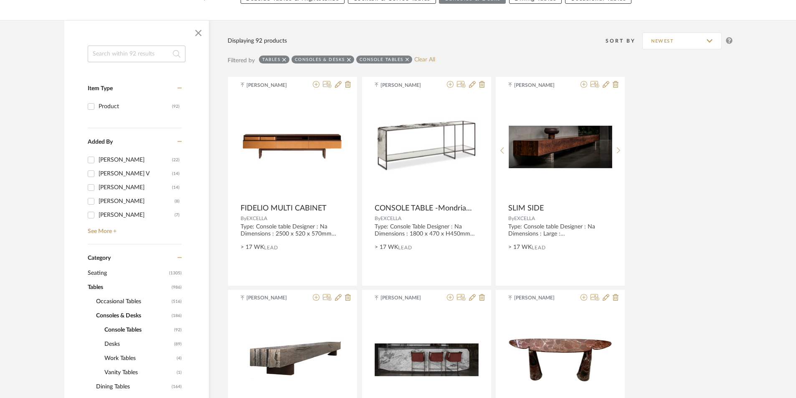
scroll to position [125, 0]
